Goal: Transaction & Acquisition: Book appointment/travel/reservation

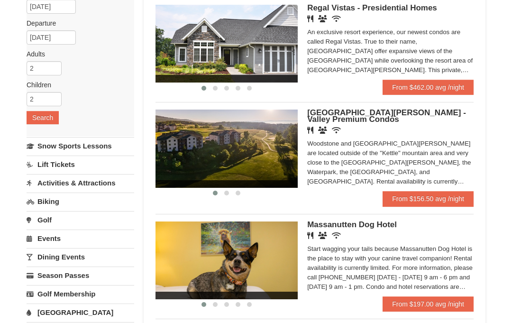
scroll to position [98, 0]
click at [444, 199] on link "From $156.50 avg /night" at bounding box center [427, 198] width 91 height 15
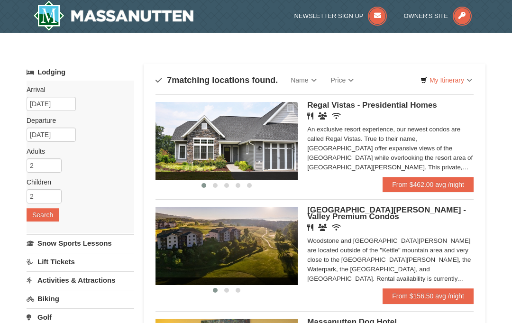
click at [371, 148] on div "An exclusive resort experience, our newest condos are called Regal Vistas. True…" at bounding box center [390, 148] width 166 height 47
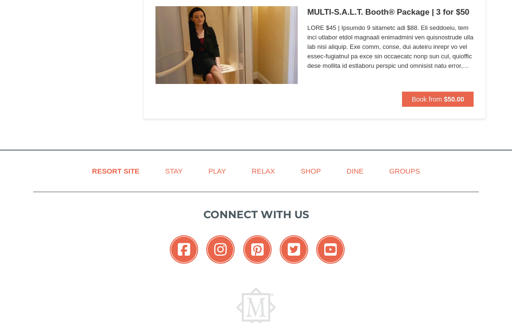
scroll to position [3236, 0]
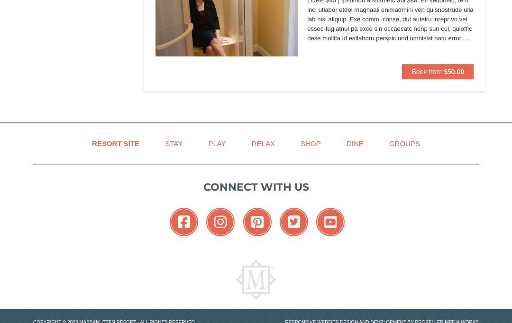
click at [400, 260] on link at bounding box center [255, 280] width 445 height 40
